Goal: Task Accomplishment & Management: Manage account settings

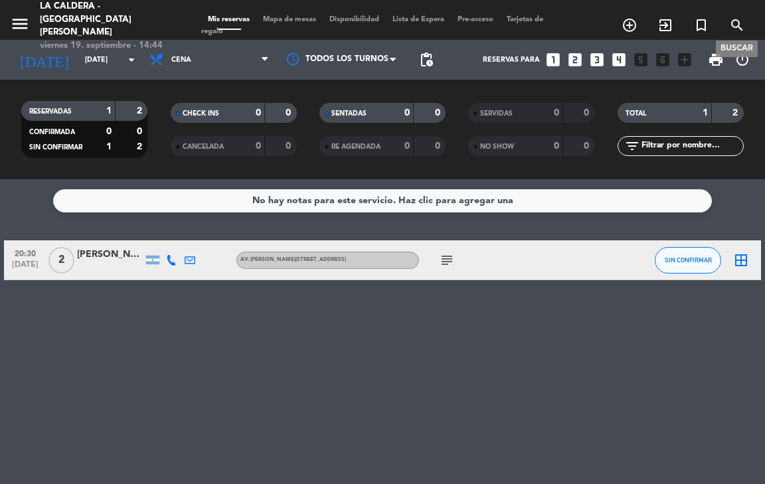
click at [737, 29] on span "search" at bounding box center [737, 25] width 36 height 23
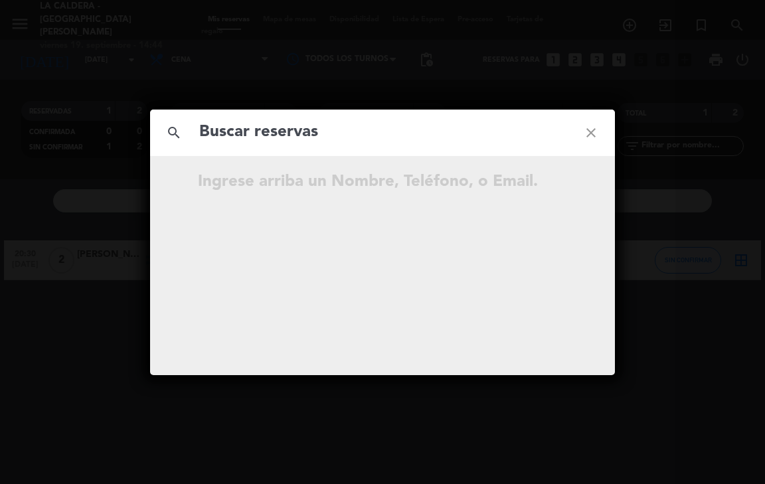
click at [273, 137] on input "text" at bounding box center [382, 132] width 369 height 27
type input "l"
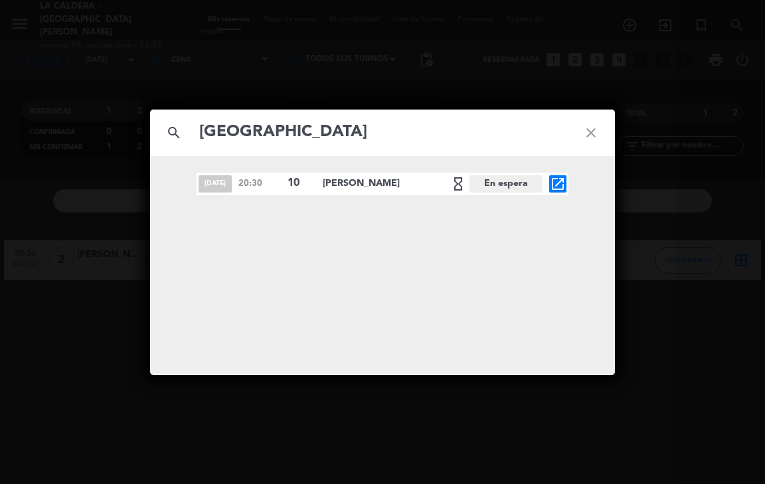
type input "[GEOGRAPHIC_DATA]"
click at [407, 181] on span "[PERSON_NAME] hourglass_empty" at bounding box center [396, 184] width 147 height 16
click at [559, 185] on icon "open_in_new" at bounding box center [558, 184] width 16 height 16
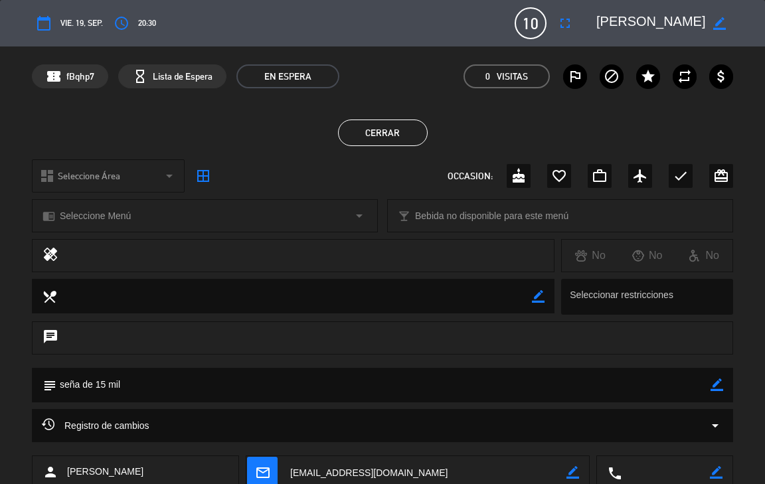
click at [720, 31] on div "border_color" at bounding box center [719, 23] width 27 height 24
click at [720, 26] on icon "border_color" at bounding box center [719, 23] width 13 height 13
click at [720, 26] on icon at bounding box center [719, 23] width 13 height 13
click at [178, 80] on span "Lista de Espera" at bounding box center [183, 76] width 60 height 15
click at [392, 130] on button "Cerrar" at bounding box center [383, 132] width 90 height 27
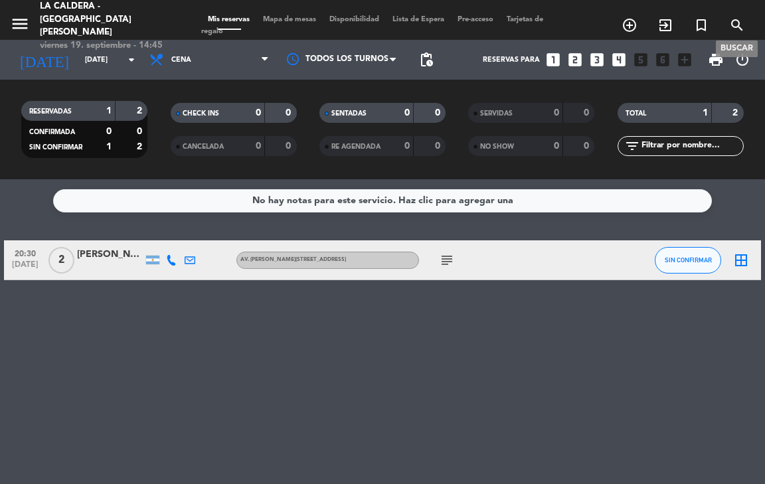
click at [741, 25] on icon "search" at bounding box center [737, 25] width 16 height 16
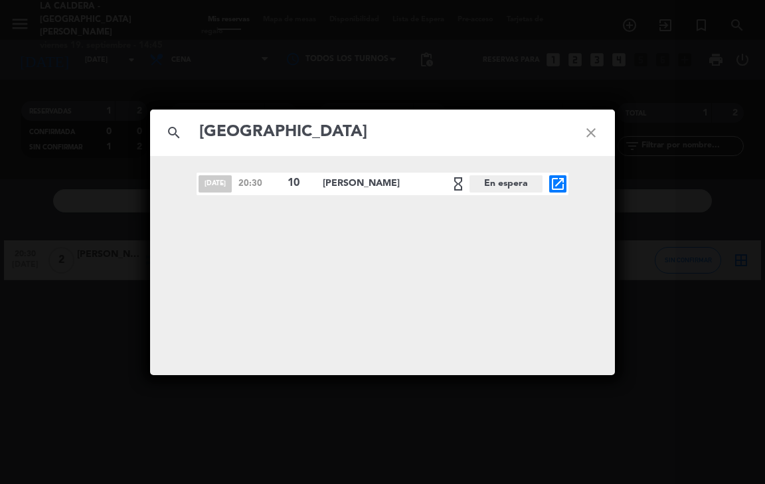
type input "[GEOGRAPHIC_DATA]"
click at [559, 185] on icon "open_in_new" at bounding box center [558, 184] width 16 height 16
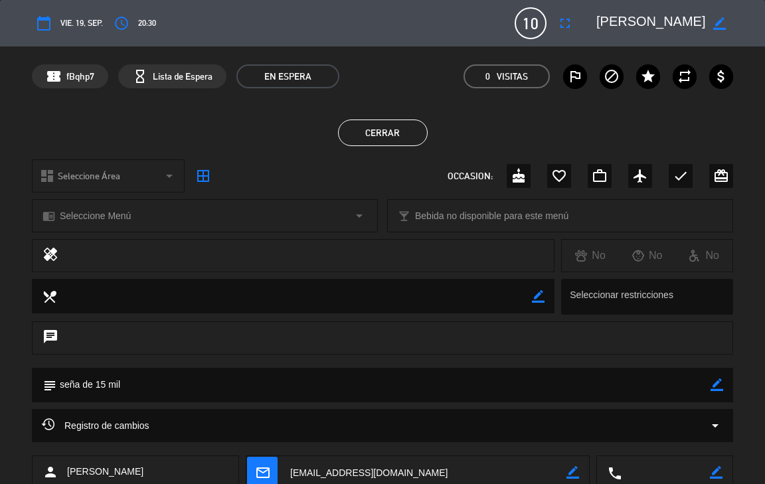
click at [172, 179] on icon "arrow_drop_down" at bounding box center [169, 176] width 16 height 16
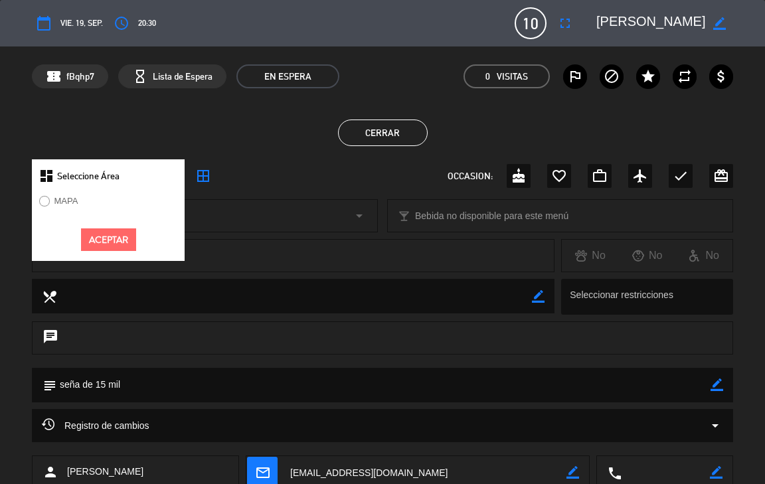
click at [47, 202] on input "MAPA" at bounding box center [43, 200] width 9 height 9
radio input "true"
click at [97, 234] on button "Aceptar" at bounding box center [108, 239] width 55 height 23
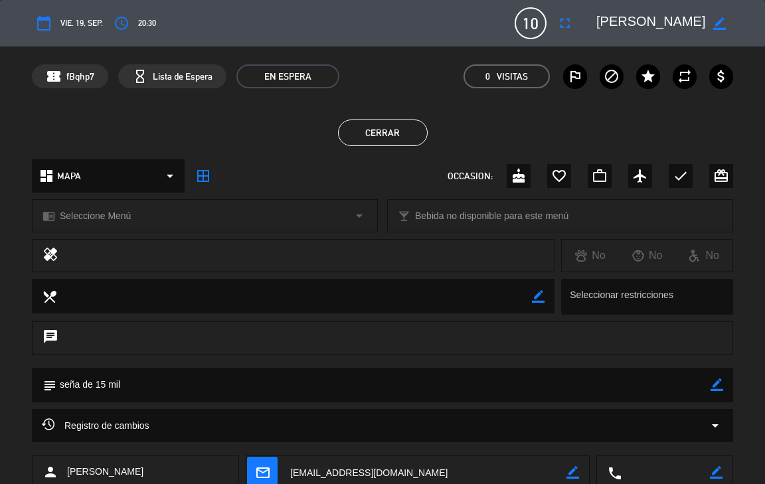
click at [373, 141] on button "Cerrar" at bounding box center [383, 132] width 90 height 27
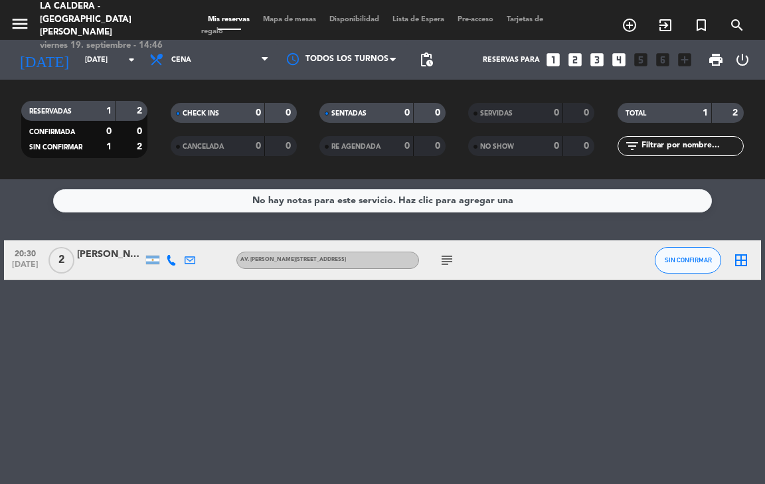
click at [447, 255] on icon "subject" at bounding box center [447, 260] width 16 height 16
click at [486, 365] on div "No hay notas para este servicio. Haz clic para agregar una 20:30 [DATE][STREET_…" at bounding box center [382, 331] width 765 height 305
click at [727, 25] on span "search" at bounding box center [737, 25] width 36 height 23
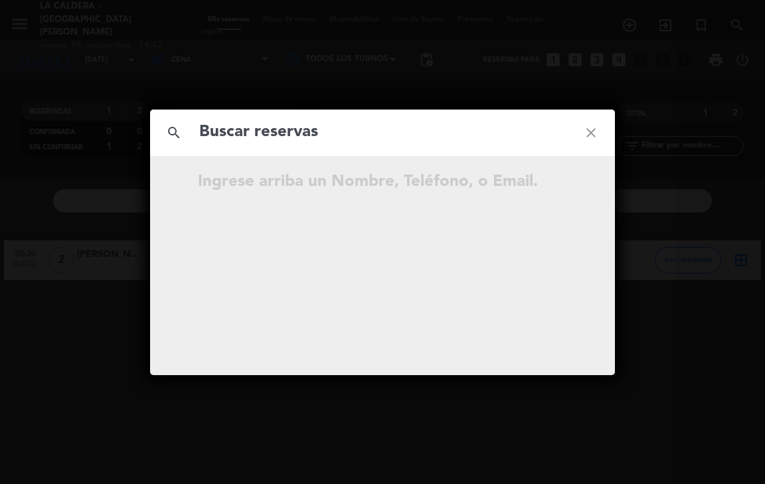
click at [597, 135] on icon "close" at bounding box center [591, 133] width 48 height 48
